Goal: Find specific page/section: Find specific page/section

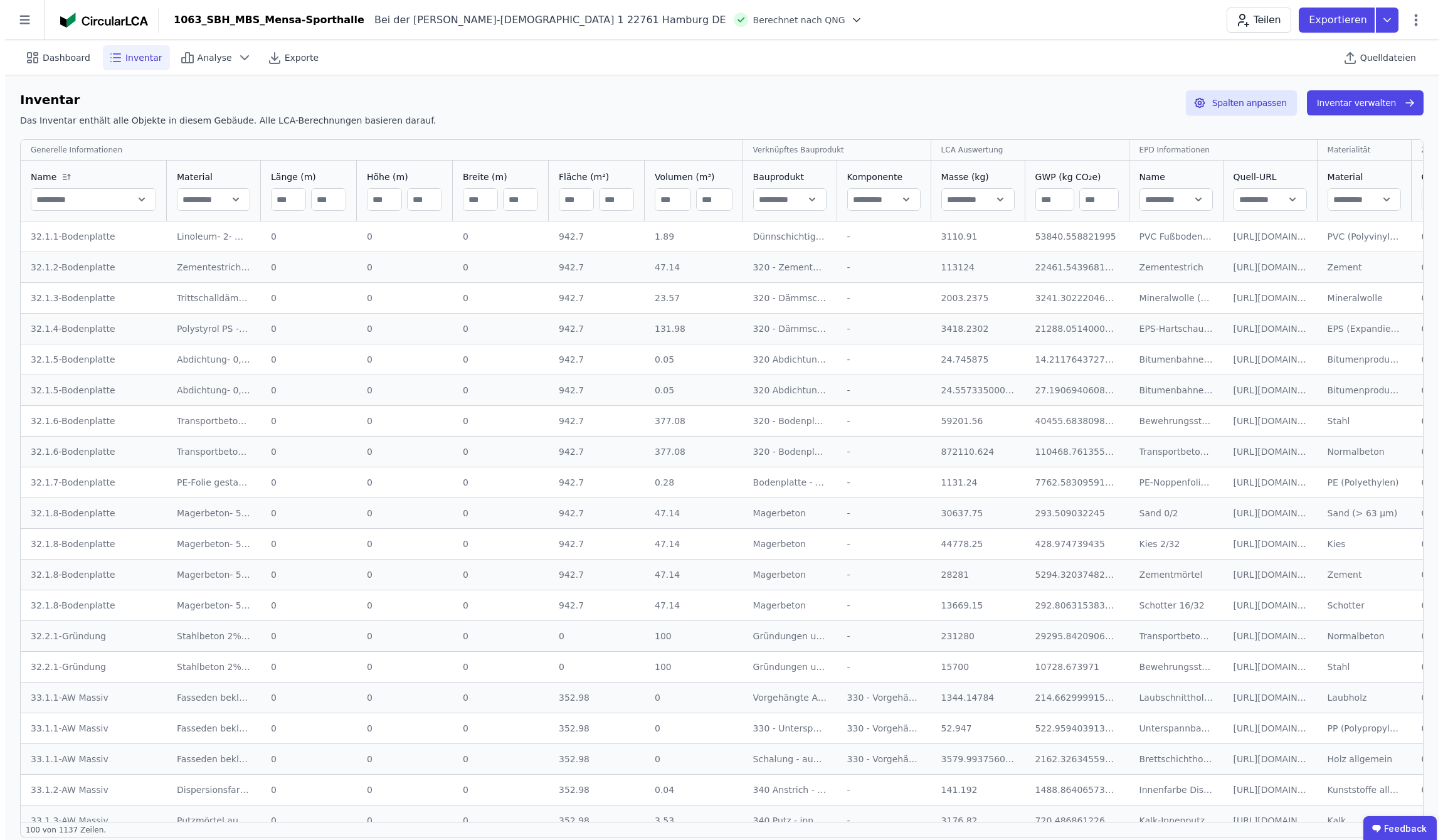
scroll to position [209, 0]
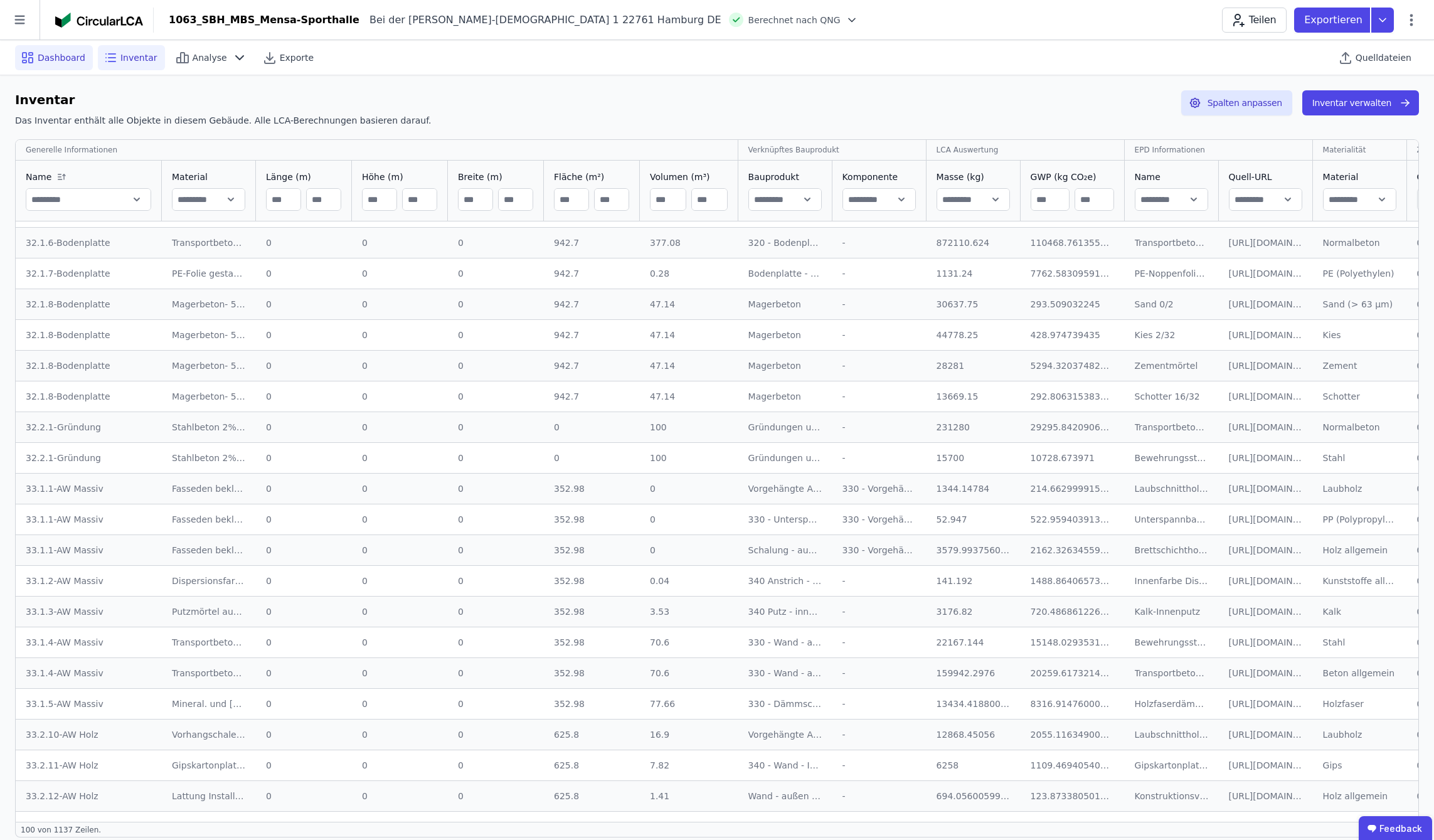
click at [55, 53] on span "Dashboard" at bounding box center [61, 58] width 47 height 13
select select "*"
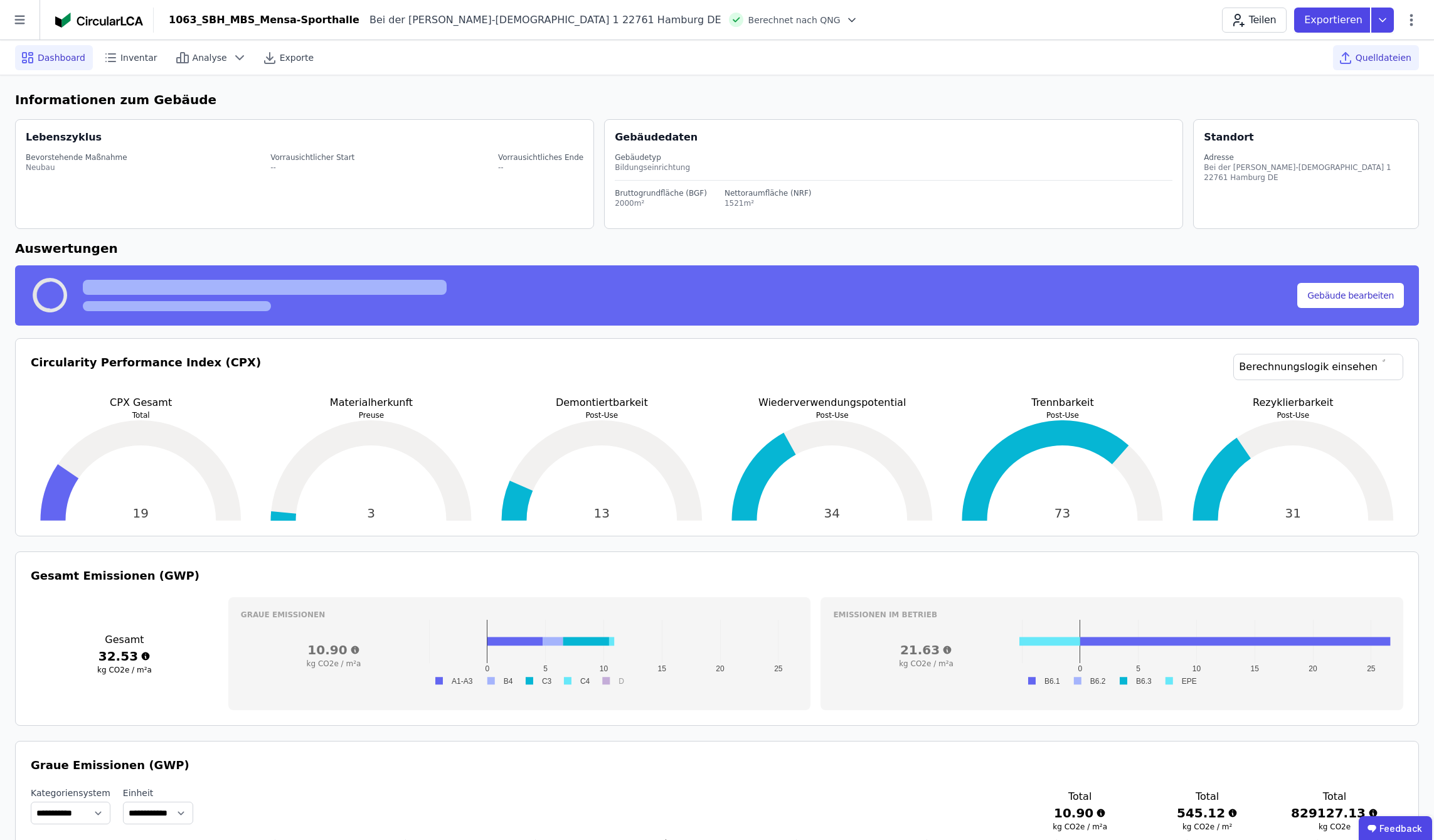
click at [1400, 54] on span "Quelldateien" at bounding box center [1383, 58] width 56 height 13
